Goal: Task Accomplishment & Management: Use online tool/utility

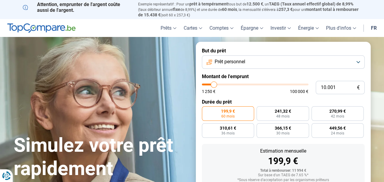
click at [223, 64] on span "Prêt personnel" at bounding box center [229, 62] width 31 height 7
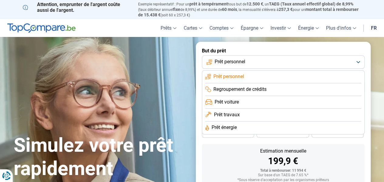
click at [230, 115] on span "Prêt travaux" at bounding box center [227, 115] width 26 height 7
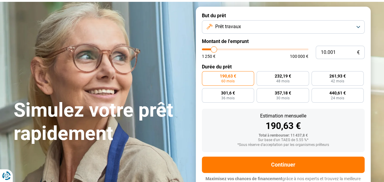
scroll to position [42, 0]
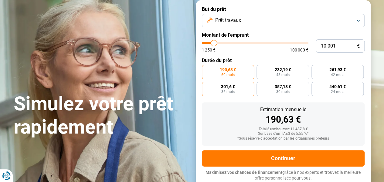
click at [233, 93] on span "36 mois" at bounding box center [227, 92] width 13 height 4
click at [206, 86] on input "301,6 € 36 mois" at bounding box center [204, 84] width 4 height 4
radio input "true"
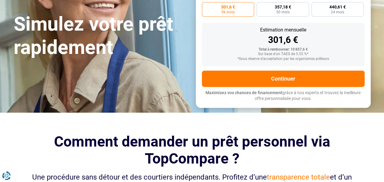
scroll to position [30, 0]
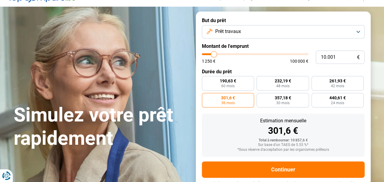
click at [231, 32] on span "Prêt travaux" at bounding box center [228, 31] width 26 height 7
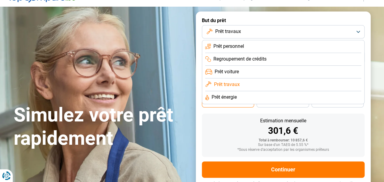
click at [230, 45] on span "Prêt personnel" at bounding box center [228, 46] width 31 height 7
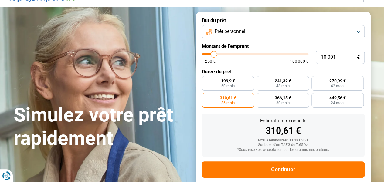
scroll to position [42, 0]
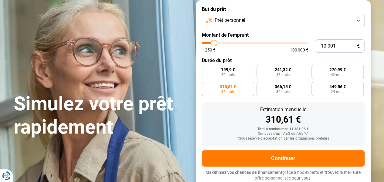
click at [228, 23] on span "Prêt personnel" at bounding box center [229, 20] width 31 height 7
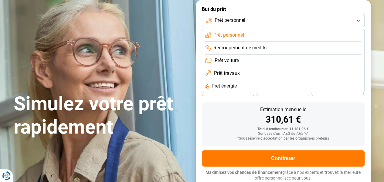
click at [231, 47] on span "Regroupement de crédits" at bounding box center [239, 48] width 53 height 7
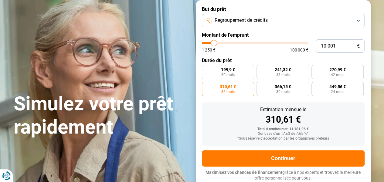
click at [230, 22] on span "Regroupement de crédits" at bounding box center [240, 20] width 53 height 7
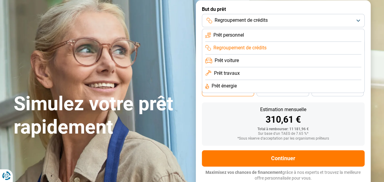
click at [226, 85] on span "Prêt énergie" at bounding box center [223, 86] width 25 height 7
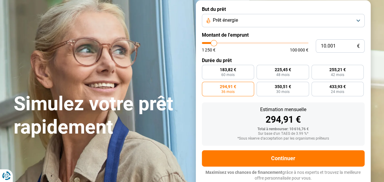
click at [231, 22] on span "Prêt énergie" at bounding box center [225, 20] width 25 height 7
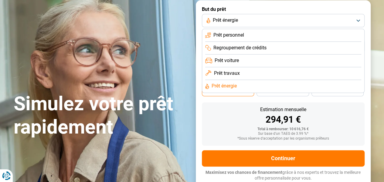
click at [228, 72] on span "Prêt travaux" at bounding box center [227, 73] width 26 height 7
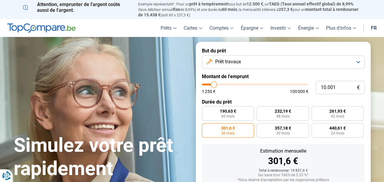
scroll to position [61, 0]
